Goal: Communication & Community: Answer question/provide support

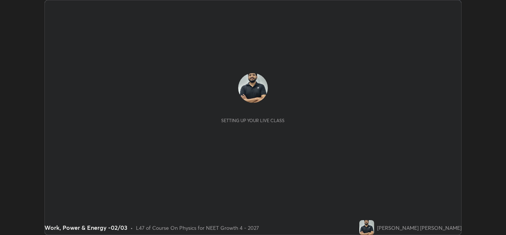
scroll to position [235, 506]
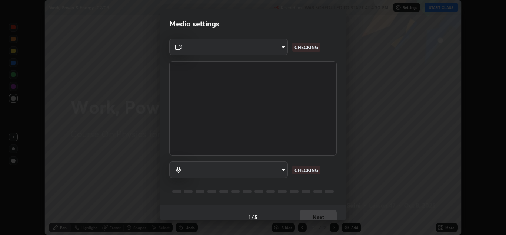
type input "cd196dca7ee3473cd0bbb3bb2826c5ea68ab4168b05a595dea54bdb54e95643a"
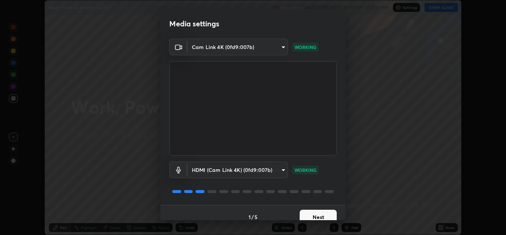
click at [243, 171] on body "Erase all Work, Power & Energy -02/03 Recording WAS SCHEDULED TO START AT 4:30 …" at bounding box center [253, 117] width 506 height 235
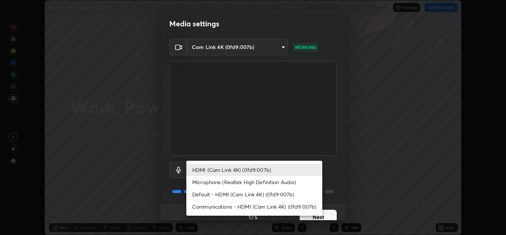
click at [252, 181] on li "Microphone (Realtek High Definition Audio)" at bounding box center [254, 182] width 136 height 12
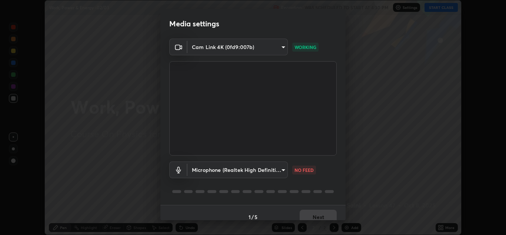
click at [226, 165] on body "Erase all Work, Power & Energy -02/03 Recording WAS SCHEDULED TO START AT 4:30 …" at bounding box center [253, 117] width 506 height 235
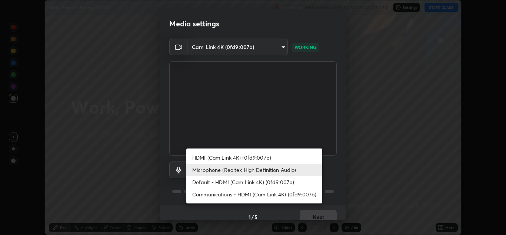
click at [213, 166] on li "Microphone (Realtek High Definition Audio)" at bounding box center [254, 169] width 136 height 12
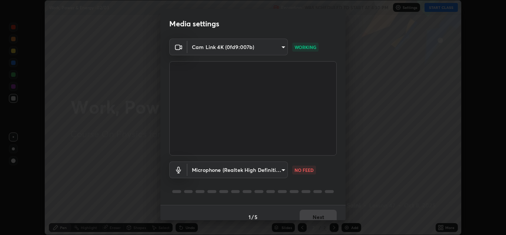
click at [212, 168] on body "Erase all Work, Power & Energy -02/03 Recording WAS SCHEDULED TO START AT 4:30 …" at bounding box center [253, 117] width 506 height 235
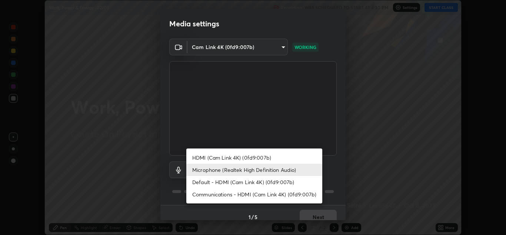
click at [217, 181] on li "Default - HDMI (Cam Link 4K) (0fd9:007b)" at bounding box center [254, 182] width 136 height 12
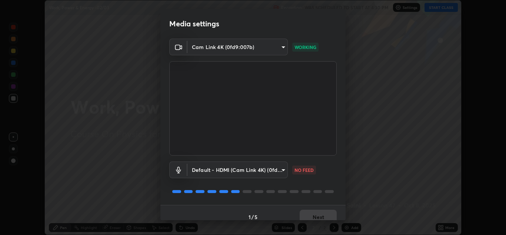
click at [214, 168] on body "Erase all Work, Power & Energy -02/03 Recording WAS SCHEDULED TO START AT 4:30 …" at bounding box center [253, 117] width 506 height 235
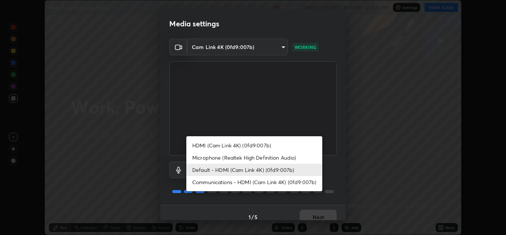
click at [212, 156] on li "Microphone (Realtek High Definition Audio)" at bounding box center [254, 157] width 136 height 12
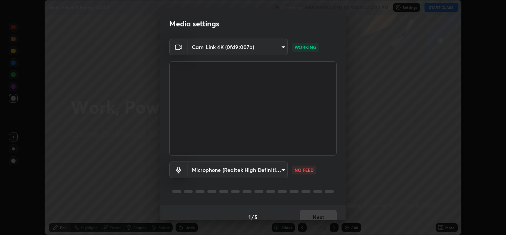
click at [236, 172] on body "Erase all Work, Power & Energy -02/03 Recording WAS SCHEDULED TO START AT 4:30 …" at bounding box center [253, 117] width 506 height 235
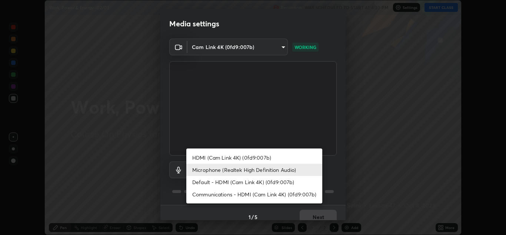
click at [224, 182] on li "Default - HDMI (Cam Link 4K) (0fd9:007b)" at bounding box center [254, 182] width 136 height 12
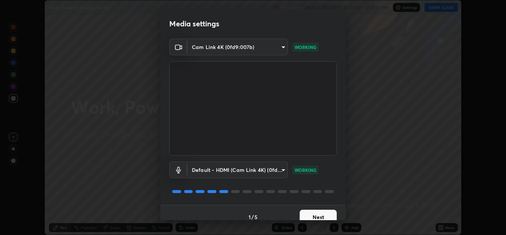
click at [245, 169] on body "Erase all Work, Power & Energy -02/03 Recording WAS SCHEDULED TO START AT 4:30 …" at bounding box center [253, 117] width 506 height 235
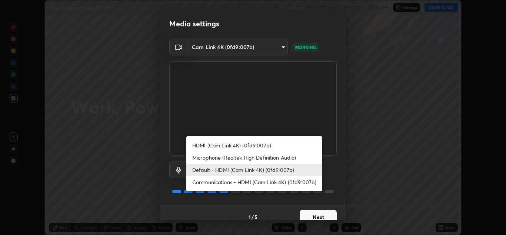
click at [226, 145] on li "HDMI (Cam Link 4K) (0fd9:007b)" at bounding box center [254, 145] width 136 height 12
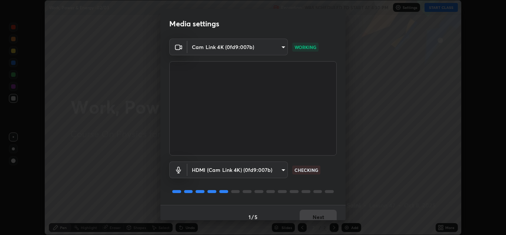
click at [253, 168] on body "Erase all Work, Power & Energy -02/03 Recording WAS SCHEDULED TO START AT 4:30 …" at bounding box center [253, 117] width 506 height 235
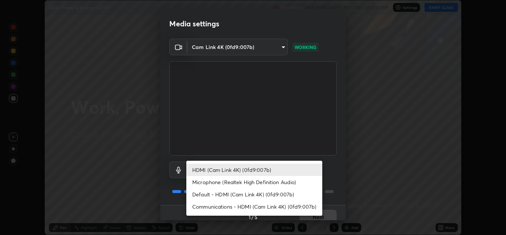
click at [234, 205] on li "Communications - HDMI (Cam Link 4K) (0fd9:007b)" at bounding box center [254, 206] width 136 height 12
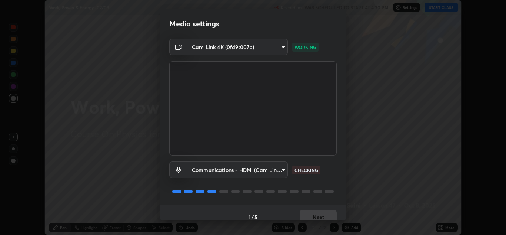
click at [232, 168] on body "Erase all Work, Power & Energy -02/03 Recording WAS SCHEDULED TO START AT 4:30 …" at bounding box center [253, 117] width 506 height 235
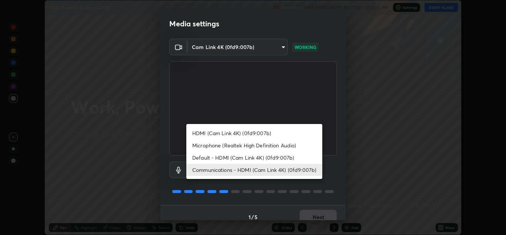
click at [216, 154] on li "Default - HDMI (Cam Link 4K) (0fd9:007b)" at bounding box center [254, 157] width 136 height 12
type input "default"
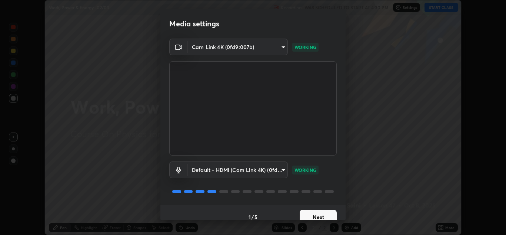
click at [319, 213] on button "Next" at bounding box center [318, 216] width 37 height 15
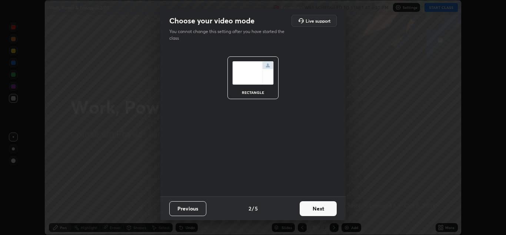
click at [318, 208] on button "Next" at bounding box center [318, 208] width 37 height 15
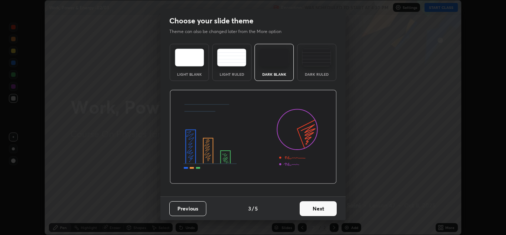
click at [317, 211] on button "Next" at bounding box center [318, 208] width 37 height 15
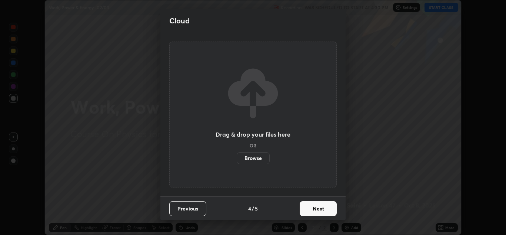
click at [317, 207] on button "Next" at bounding box center [318, 208] width 37 height 15
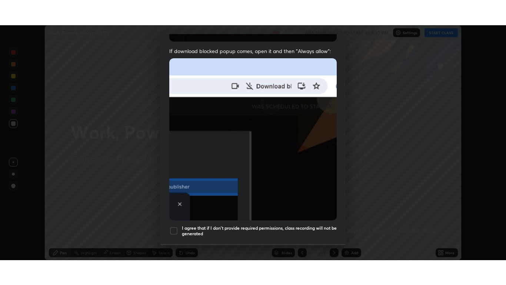
scroll to position [160, 0]
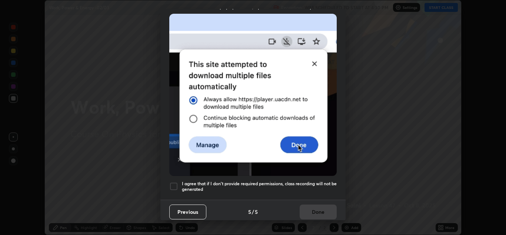
click at [175, 182] on div at bounding box center [173, 186] width 9 height 9
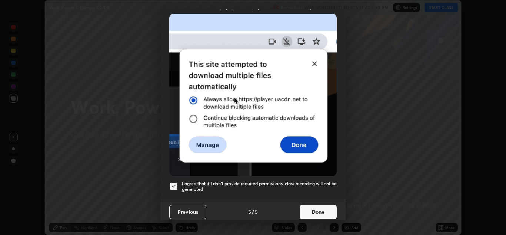
click at [312, 204] on button "Done" at bounding box center [318, 211] width 37 height 15
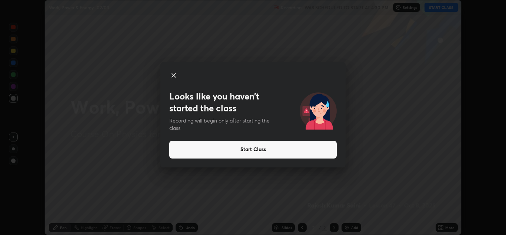
click at [176, 75] on icon at bounding box center [173, 75] width 9 height 9
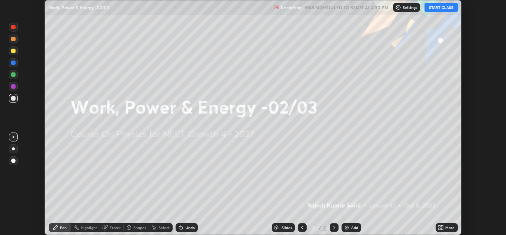
click at [440, 6] on button "START CLASS" at bounding box center [441, 7] width 33 height 9
click at [438, 229] on icon at bounding box center [441, 227] width 6 height 6
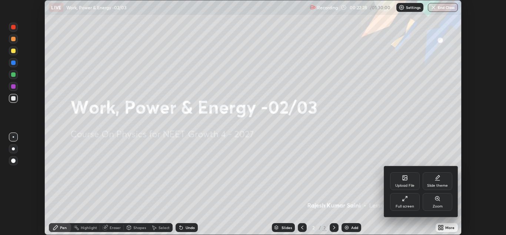
click at [400, 205] on div "Full screen" at bounding box center [405, 206] width 19 height 4
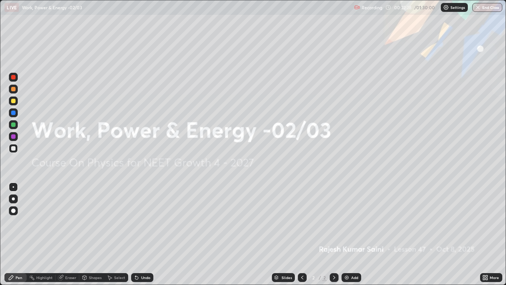
scroll to position [285, 506]
click at [447, 7] on img at bounding box center [446, 7] width 6 height 6
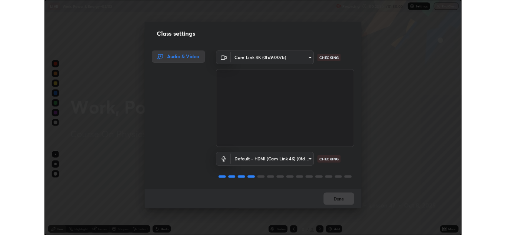
scroll to position [1, 0]
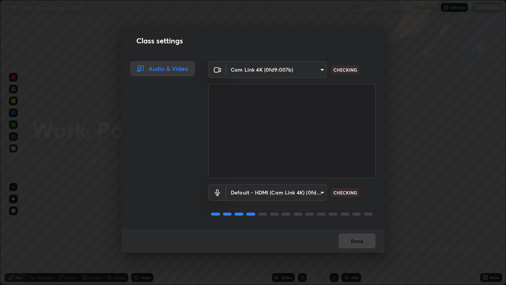
click at [280, 191] on body "Erase all LIVE Work, Power & Energy -02/03 Recording 00:22:30 / 01:30:00 Settin…" at bounding box center [253, 142] width 506 height 285
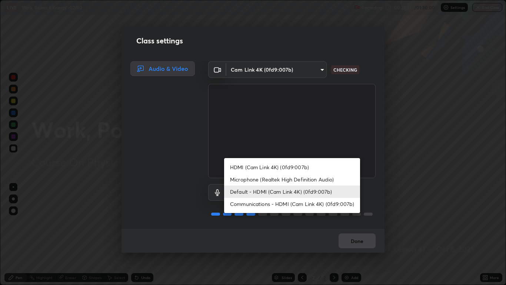
click at [249, 166] on li "HDMI (Cam Link 4K) (0fd9:007b)" at bounding box center [292, 167] width 136 height 12
type input "8a746cdf30822f0194d7ebaae9e2952f093a53666f518d89720ff13f51db075d"
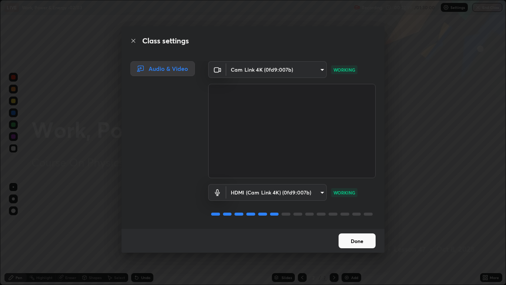
click at [360, 234] on button "Done" at bounding box center [357, 240] width 37 height 15
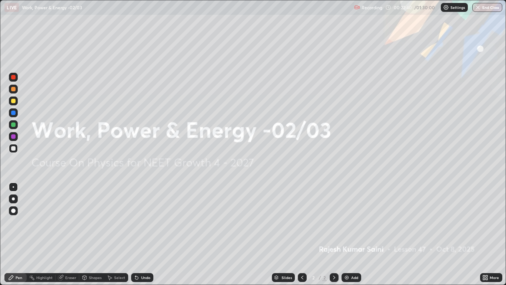
click at [484, 234] on icon at bounding box center [486, 277] width 6 height 6
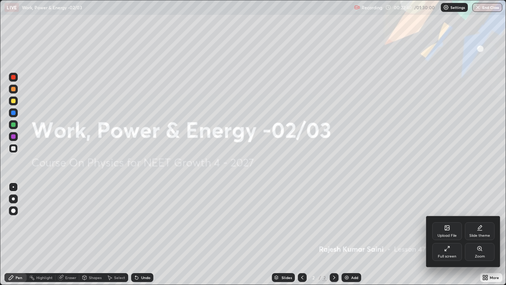
click at [447, 234] on div "Full screen" at bounding box center [447, 256] width 19 height 4
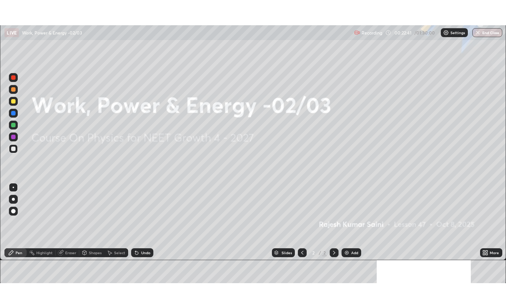
scroll to position [36832, 36560]
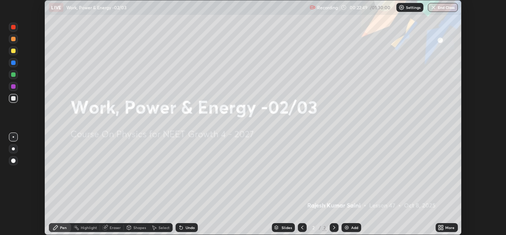
click at [439, 228] on icon at bounding box center [440, 229] width 2 height 2
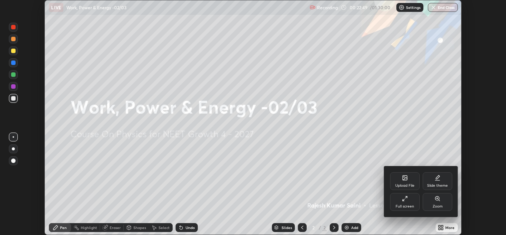
click at [406, 200] on icon at bounding box center [405, 198] width 6 height 6
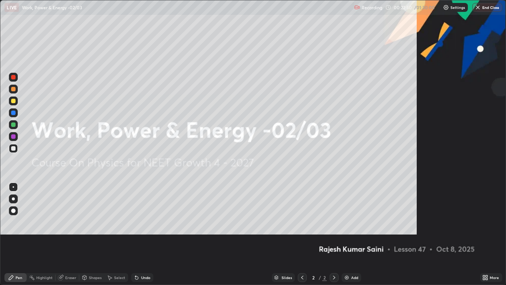
scroll to position [285, 506]
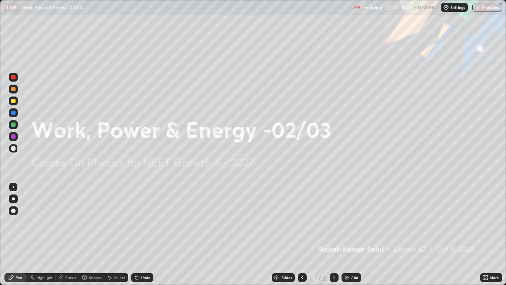
click at [352, 234] on div "Add" at bounding box center [352, 277] width 20 height 9
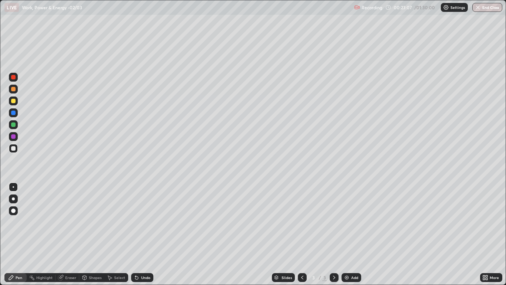
click at [13, 199] on div at bounding box center [13, 198] width 3 height 3
click at [13, 77] on div at bounding box center [13, 77] width 4 height 4
click at [14, 79] on div at bounding box center [13, 77] width 4 height 4
click at [13, 209] on div at bounding box center [13, 210] width 4 height 4
click at [89, 234] on div "Shapes" at bounding box center [91, 277] width 25 height 9
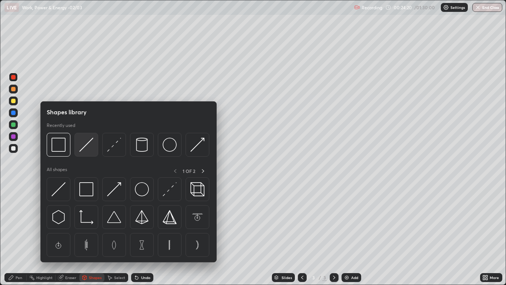
click at [84, 148] on img at bounding box center [86, 145] width 14 height 14
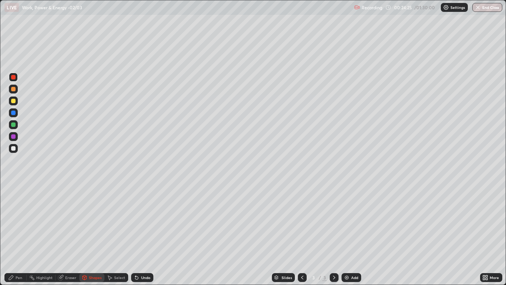
click at [17, 234] on div "Pen" at bounding box center [19, 277] width 7 height 4
click at [14, 147] on div at bounding box center [13, 148] width 4 height 4
click at [13, 101] on div at bounding box center [13, 101] width 4 height 4
click at [114, 234] on div "Select" at bounding box center [119, 277] width 11 height 4
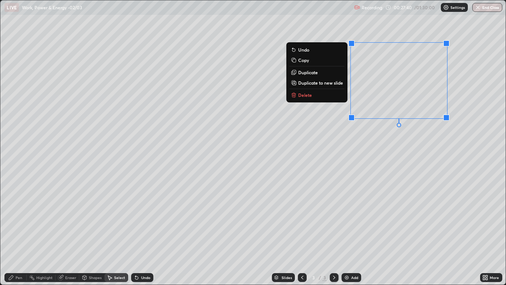
click at [314, 98] on button "Delete" at bounding box center [316, 94] width 55 height 9
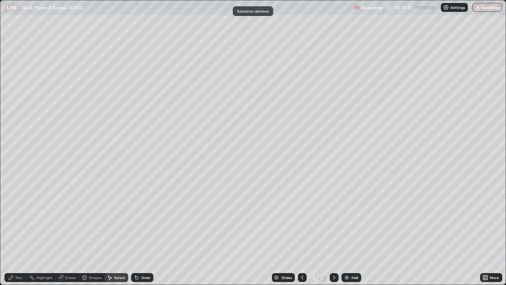
click at [19, 234] on div "Pen" at bounding box center [19, 277] width 7 height 4
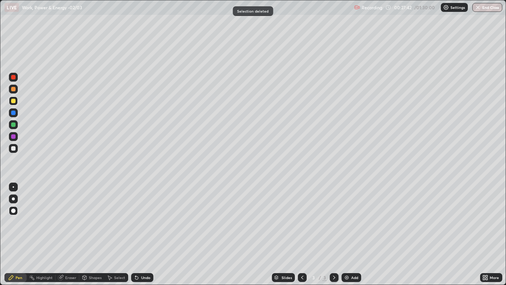
click at [14, 78] on div at bounding box center [13, 77] width 4 height 4
click at [14, 138] on div at bounding box center [13, 136] width 4 height 4
click at [14, 149] on div at bounding box center [13, 148] width 4 height 4
click at [347, 234] on img at bounding box center [347, 277] width 6 height 6
click at [13, 77] on div at bounding box center [13, 77] width 4 height 4
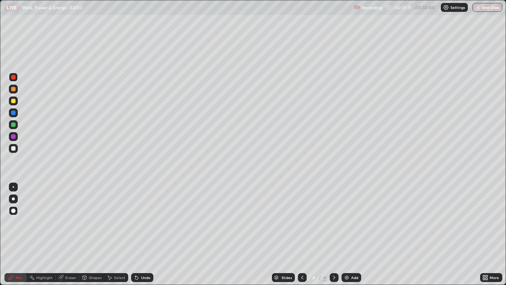
click at [142, 234] on div "Undo" at bounding box center [145, 277] width 9 height 4
click at [13, 148] on div at bounding box center [13, 148] width 4 height 4
click at [301, 234] on div at bounding box center [302, 277] width 9 height 9
click at [330, 234] on div at bounding box center [334, 277] width 9 height 9
click at [302, 234] on div at bounding box center [302, 277] width 9 height 9
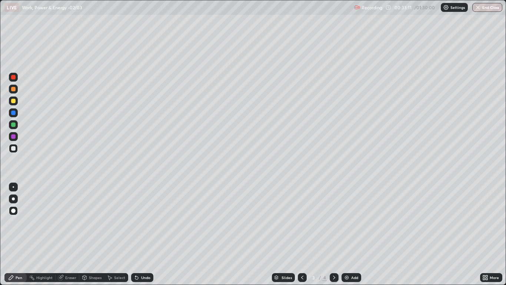
click at [331, 234] on icon at bounding box center [334, 277] width 6 height 6
click at [11, 102] on div at bounding box center [13, 101] width 4 height 4
click at [141, 234] on div "Undo" at bounding box center [145, 277] width 9 height 4
click at [13, 149] on div at bounding box center [13, 148] width 4 height 4
click at [76, 234] on div "Eraser" at bounding box center [70, 277] width 11 height 4
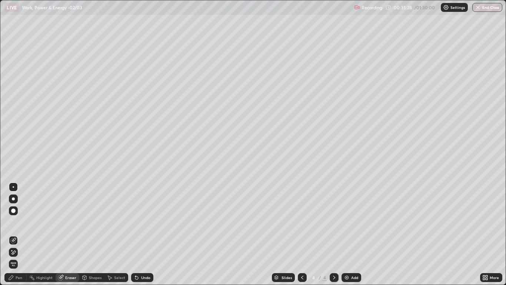
click at [21, 234] on div "Pen" at bounding box center [19, 277] width 7 height 4
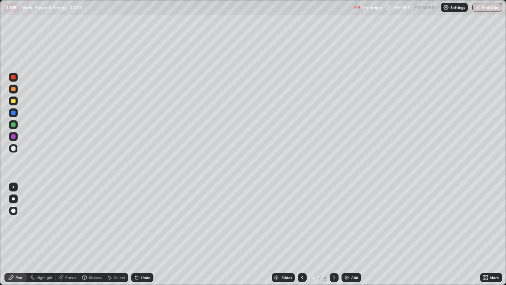
click at [302, 234] on icon at bounding box center [302, 277] width 6 height 6
click at [334, 234] on icon at bounding box center [334, 277] width 6 height 6
click at [302, 234] on icon at bounding box center [302, 277] width 6 height 6
click at [335, 234] on icon at bounding box center [334, 277] width 6 height 6
click at [350, 234] on div "Add" at bounding box center [352, 277] width 20 height 9
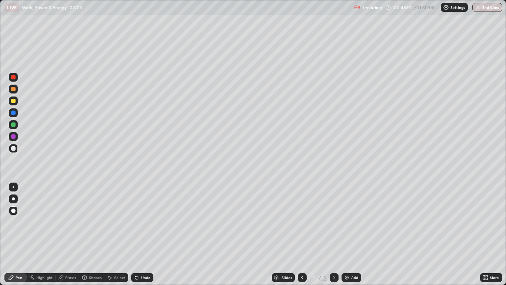
click at [13, 76] on div at bounding box center [13, 77] width 4 height 4
click at [88, 234] on div "Shapes" at bounding box center [91, 277] width 25 height 9
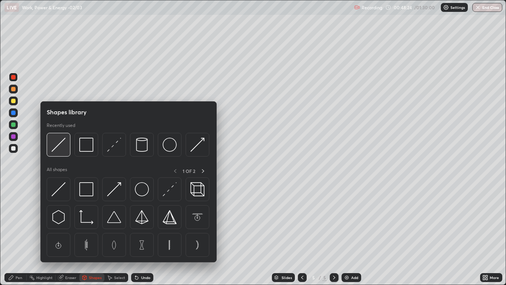
click at [57, 149] on img at bounding box center [59, 145] width 14 height 14
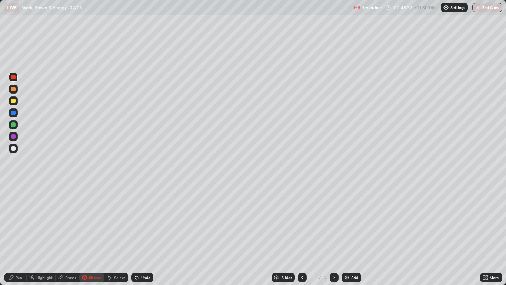
click at [90, 234] on div "Shapes" at bounding box center [95, 277] width 13 height 4
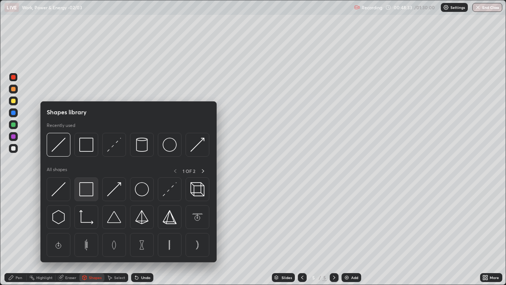
click at [86, 190] on img at bounding box center [86, 189] width 14 height 14
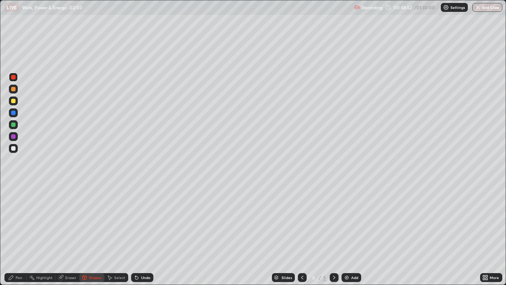
click at [17, 234] on div "Pen" at bounding box center [19, 277] width 7 height 4
click at [89, 234] on div "Shapes" at bounding box center [95, 277] width 13 height 4
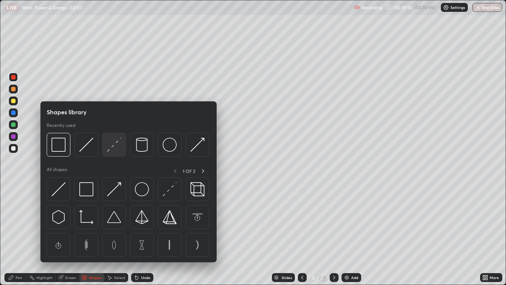
click at [108, 149] on img at bounding box center [114, 145] width 14 height 14
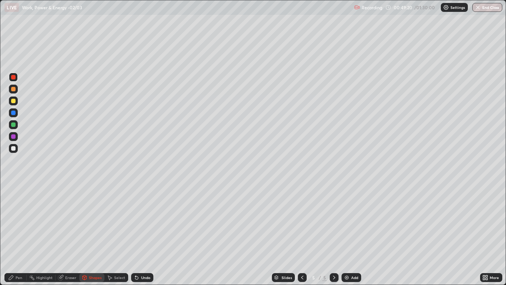
click at [17, 234] on div "Pen" at bounding box center [19, 277] width 7 height 4
click at [13, 102] on div at bounding box center [13, 101] width 4 height 4
click at [87, 234] on div "Shapes" at bounding box center [91, 277] width 25 height 9
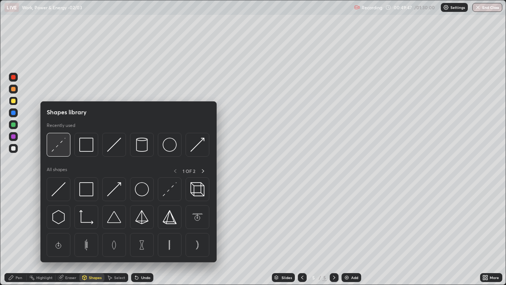
click at [60, 147] on img at bounding box center [59, 145] width 14 height 14
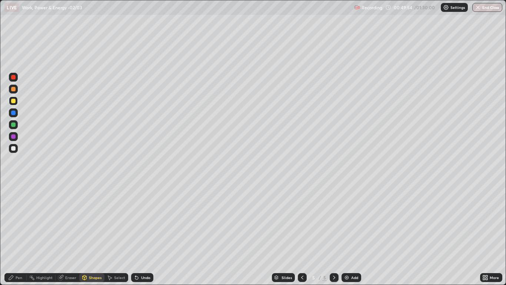
click at [16, 234] on div "Pen" at bounding box center [19, 277] width 7 height 4
click at [91, 234] on div "Shapes" at bounding box center [95, 277] width 13 height 4
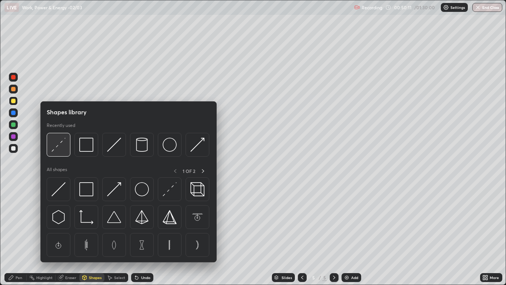
click at [61, 145] on img at bounding box center [59, 145] width 14 height 14
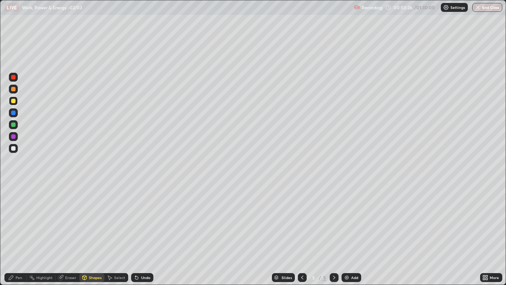
click at [14, 234] on div "Pen" at bounding box center [15, 277] width 22 height 9
click at [14, 78] on div at bounding box center [13, 77] width 4 height 4
click at [14, 147] on div at bounding box center [13, 148] width 4 height 4
click at [144, 234] on div "Undo" at bounding box center [145, 277] width 9 height 4
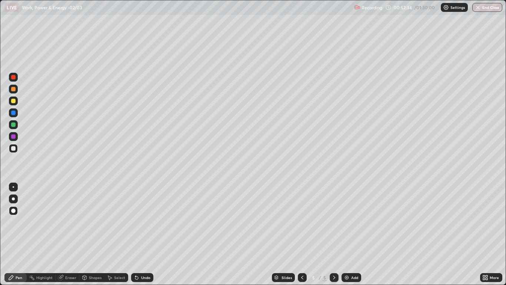
click at [12, 100] on div at bounding box center [13, 101] width 4 height 4
click at [138, 234] on icon at bounding box center [136, 277] width 3 height 3
click at [10, 149] on div at bounding box center [13, 148] width 9 height 9
click at [13, 136] on div at bounding box center [13, 136] width 4 height 4
click at [88, 234] on div "Shapes" at bounding box center [91, 277] width 25 height 9
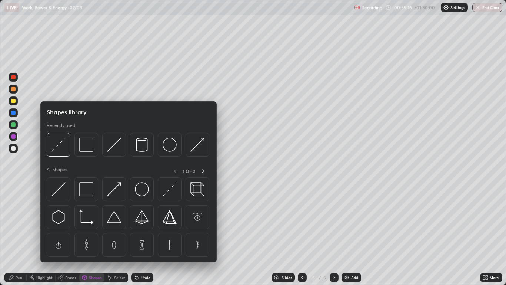
click at [13, 114] on div at bounding box center [13, 112] width 4 height 4
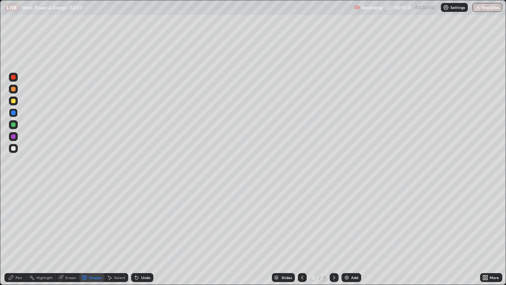
click at [97, 234] on div "Shapes" at bounding box center [95, 277] width 13 height 4
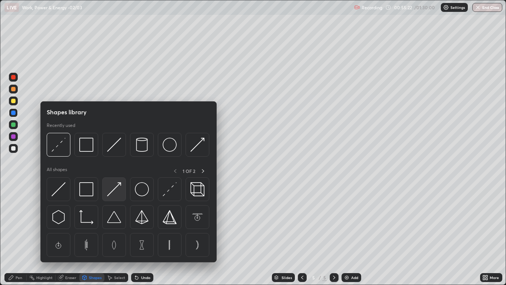
click at [114, 188] on img at bounding box center [114, 189] width 14 height 14
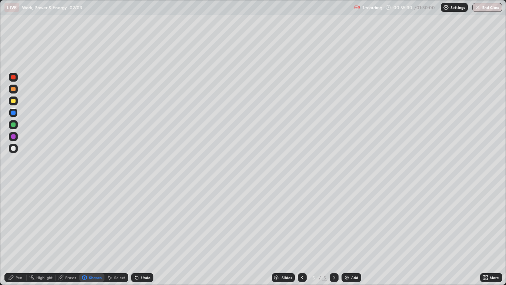
click at [19, 234] on div "Pen" at bounding box center [19, 277] width 7 height 4
click at [345, 234] on img at bounding box center [347, 277] width 6 height 6
click at [12, 79] on div at bounding box center [13, 77] width 4 height 4
click at [13, 101] on div at bounding box center [13, 101] width 4 height 4
click at [13, 147] on div at bounding box center [13, 148] width 4 height 4
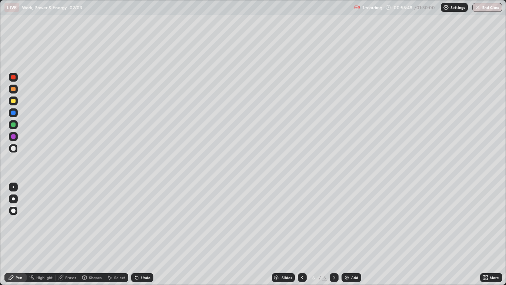
click at [302, 234] on icon at bounding box center [302, 277] width 6 height 6
click at [331, 234] on div at bounding box center [334, 277] width 9 height 9
click at [302, 234] on icon at bounding box center [302, 277] width 6 height 6
click at [335, 234] on icon at bounding box center [334, 277] width 6 height 6
click at [304, 234] on icon at bounding box center [302, 277] width 6 height 6
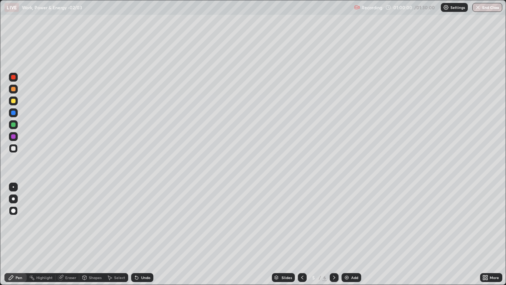
click at [335, 234] on icon at bounding box center [334, 277] width 6 height 6
click at [304, 234] on div at bounding box center [302, 277] width 9 height 9
click at [333, 234] on icon at bounding box center [334, 277] width 6 height 6
click at [348, 234] on img at bounding box center [347, 277] width 6 height 6
click at [13, 79] on div at bounding box center [13, 77] width 4 height 4
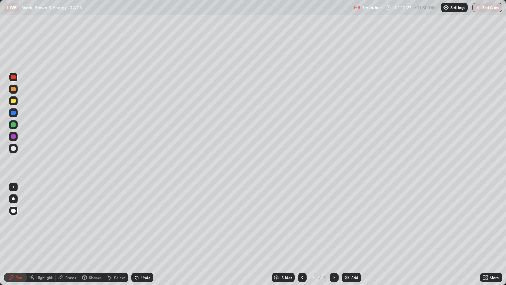
click at [144, 234] on div "Undo" at bounding box center [145, 277] width 9 height 4
click at [143, 234] on div "Undo" at bounding box center [142, 277] width 22 height 9
click at [15, 148] on div at bounding box center [13, 148] width 4 height 4
click at [17, 148] on div at bounding box center [13, 148] width 9 height 9
click at [13, 101] on div at bounding box center [13, 101] width 4 height 4
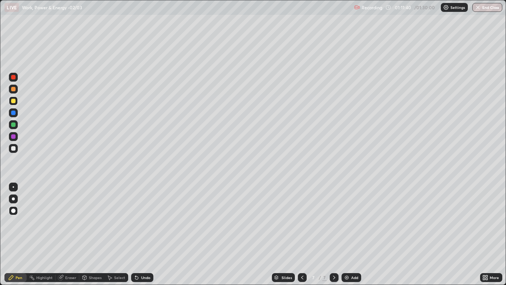
click at [13, 149] on div at bounding box center [13, 148] width 4 height 4
click at [15, 102] on div at bounding box center [13, 101] width 4 height 4
click at [14, 114] on div at bounding box center [13, 112] width 4 height 4
click at [14, 147] on div at bounding box center [13, 148] width 4 height 4
click at [13, 111] on div at bounding box center [13, 112] width 4 height 4
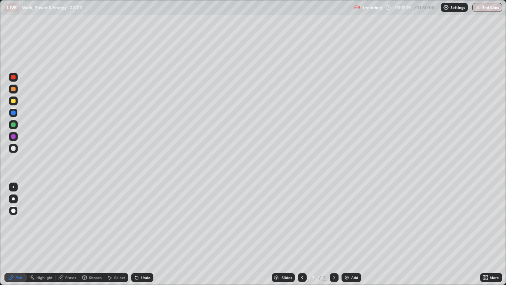
click at [15, 147] on div at bounding box center [13, 148] width 4 height 4
click at [15, 125] on div at bounding box center [13, 124] width 4 height 4
click at [302, 234] on icon at bounding box center [302, 277] width 6 height 6
click at [334, 234] on div at bounding box center [334, 277] width 9 height 9
click at [307, 234] on div at bounding box center [302, 277] width 9 height 15
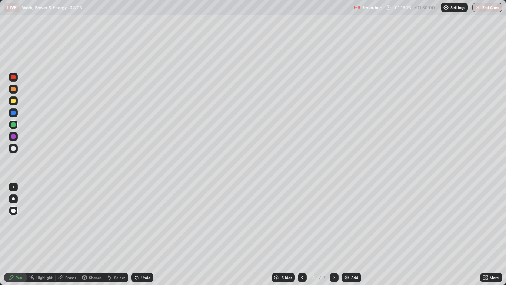
click at [334, 234] on icon at bounding box center [334, 277] width 6 height 6
click at [348, 234] on img at bounding box center [347, 277] width 6 height 6
click at [302, 234] on icon at bounding box center [302, 277] width 6 height 6
click at [333, 234] on icon at bounding box center [334, 277] width 6 height 6
click at [12, 78] on div at bounding box center [13, 77] width 4 height 4
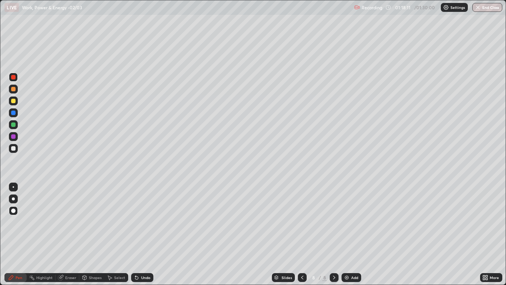
click at [13, 147] on div at bounding box center [13, 148] width 4 height 4
click at [13, 100] on div at bounding box center [13, 101] width 4 height 4
click at [14, 147] on div at bounding box center [13, 148] width 4 height 4
click at [12, 101] on div at bounding box center [13, 101] width 4 height 4
click at [12, 149] on div at bounding box center [13, 148] width 4 height 4
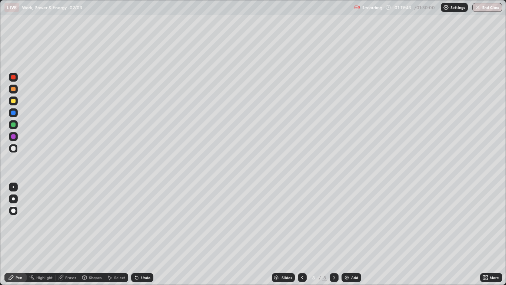
click at [13, 150] on div at bounding box center [13, 148] width 4 height 4
click at [14, 136] on div at bounding box center [13, 136] width 4 height 4
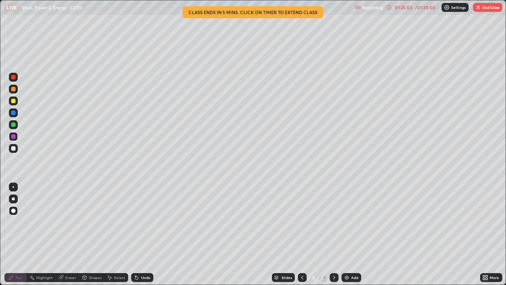
click at [481, 7] on img "button" at bounding box center [479, 7] width 6 height 6
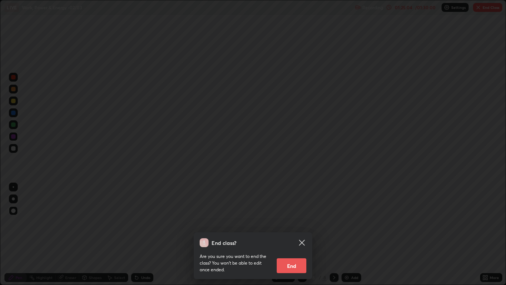
click at [287, 234] on button "End" at bounding box center [292, 265] width 30 height 15
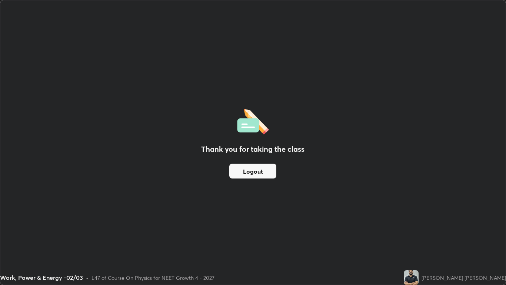
click at [244, 169] on button "Logout" at bounding box center [252, 170] width 47 height 15
